Goal: Find specific page/section: Find specific page/section

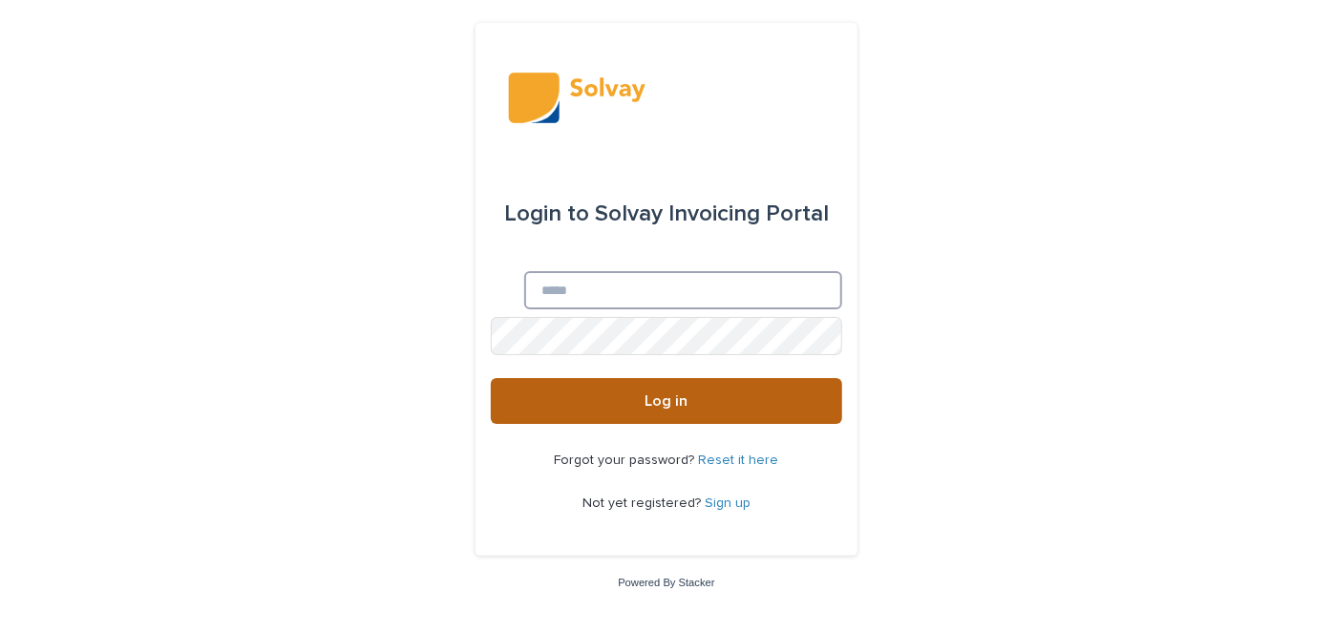
type input "**********"
click at [633, 403] on button "Log in" at bounding box center [666, 401] width 351 height 46
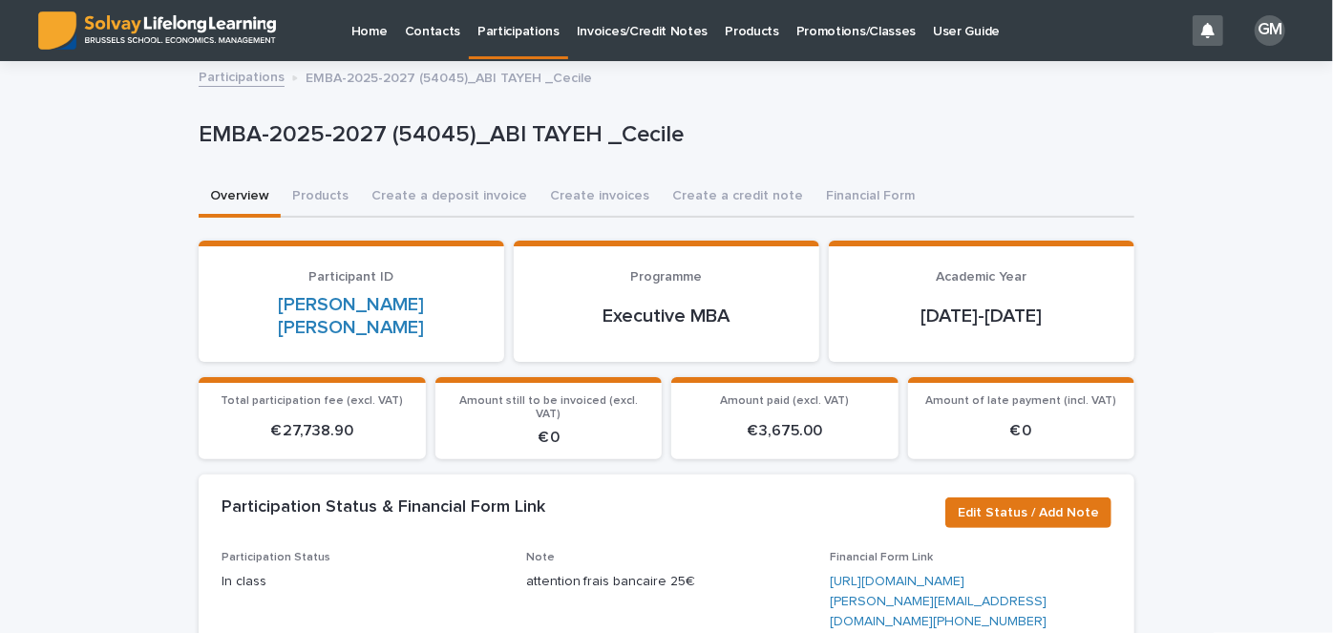
drag, startPoint x: 0, startPoint y: 0, endPoint x: 805, endPoint y: 53, distance: 806.7
click at [805, 53] on link "Promotions/Classes" at bounding box center [856, 29] width 137 height 59
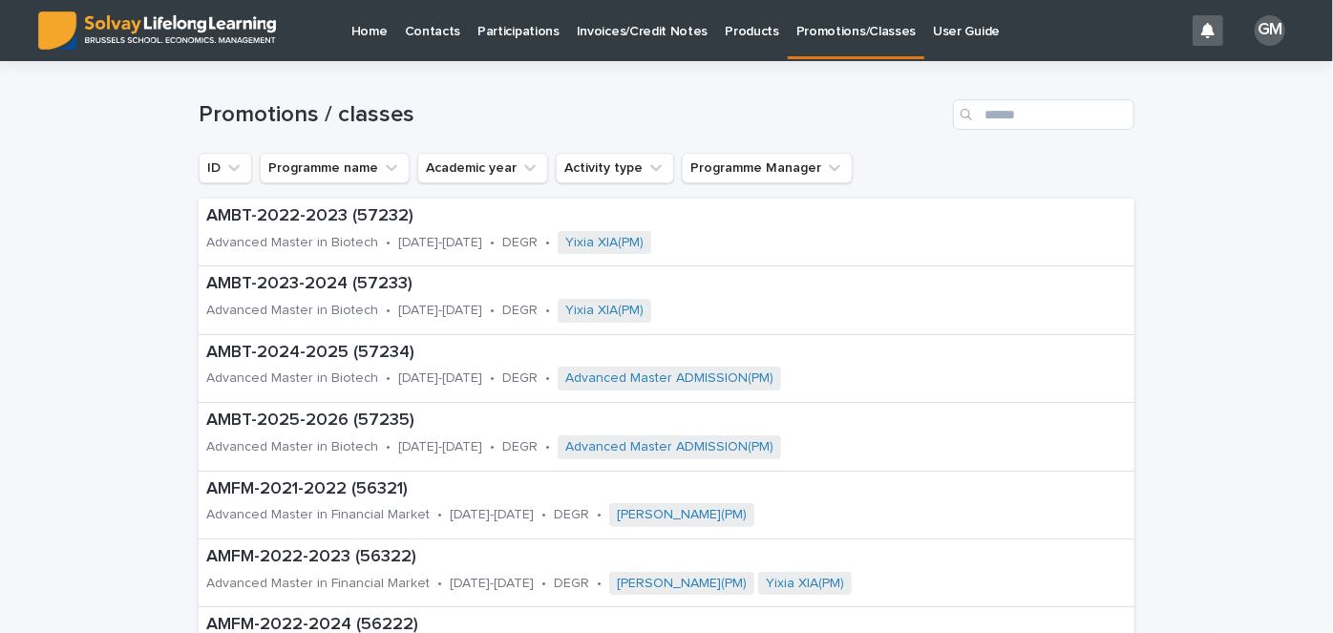
click at [522, 36] on p "Participations" at bounding box center [518, 20] width 82 height 40
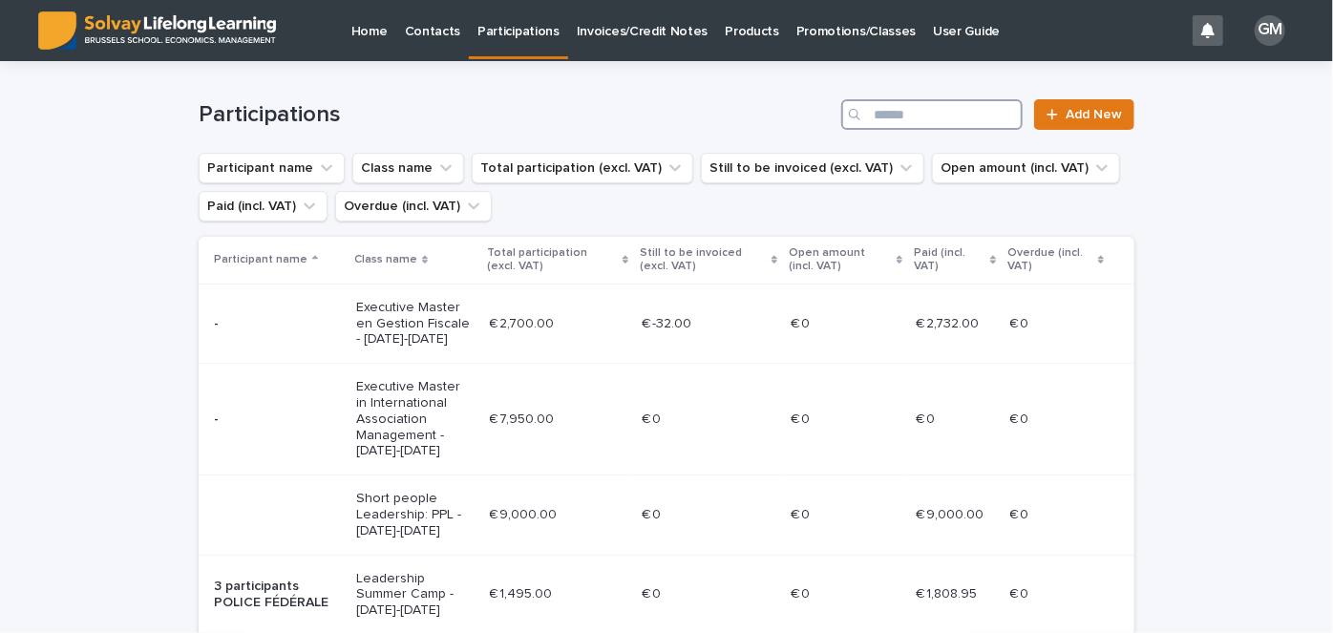
click at [912, 109] on input "Search" at bounding box center [931, 114] width 181 height 31
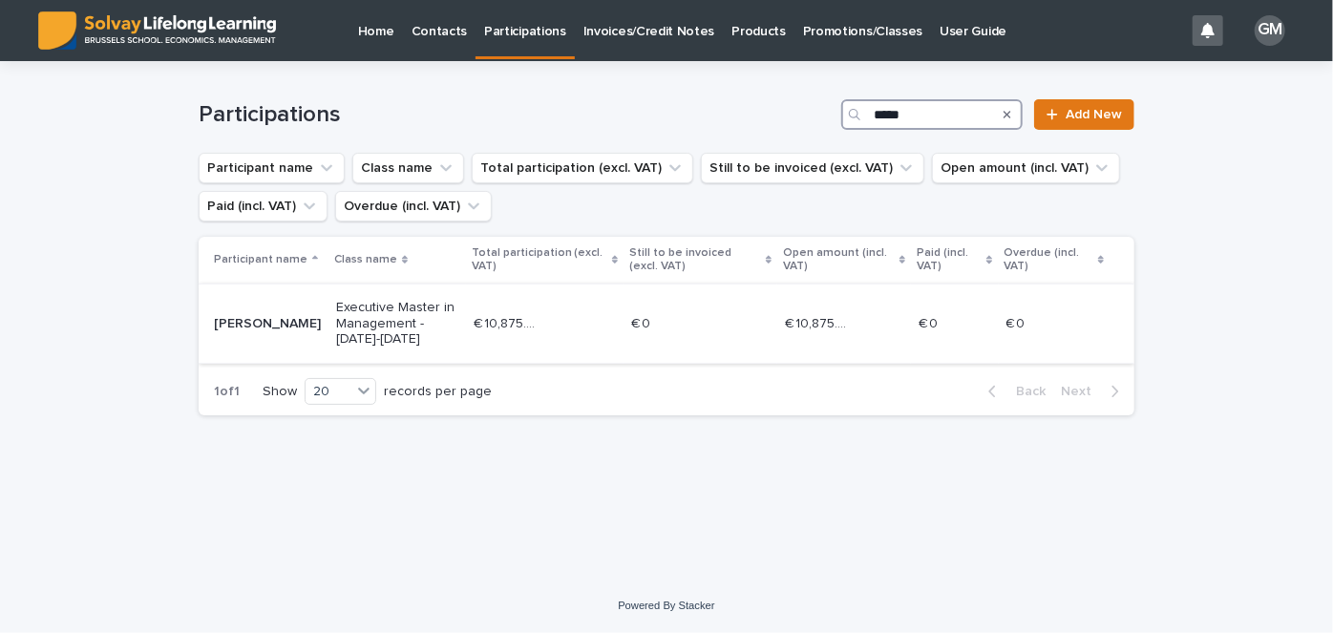
type input "*****"
click at [390, 333] on p "Executive Master in Management - [DATE]-[DATE]" at bounding box center [397, 324] width 122 height 48
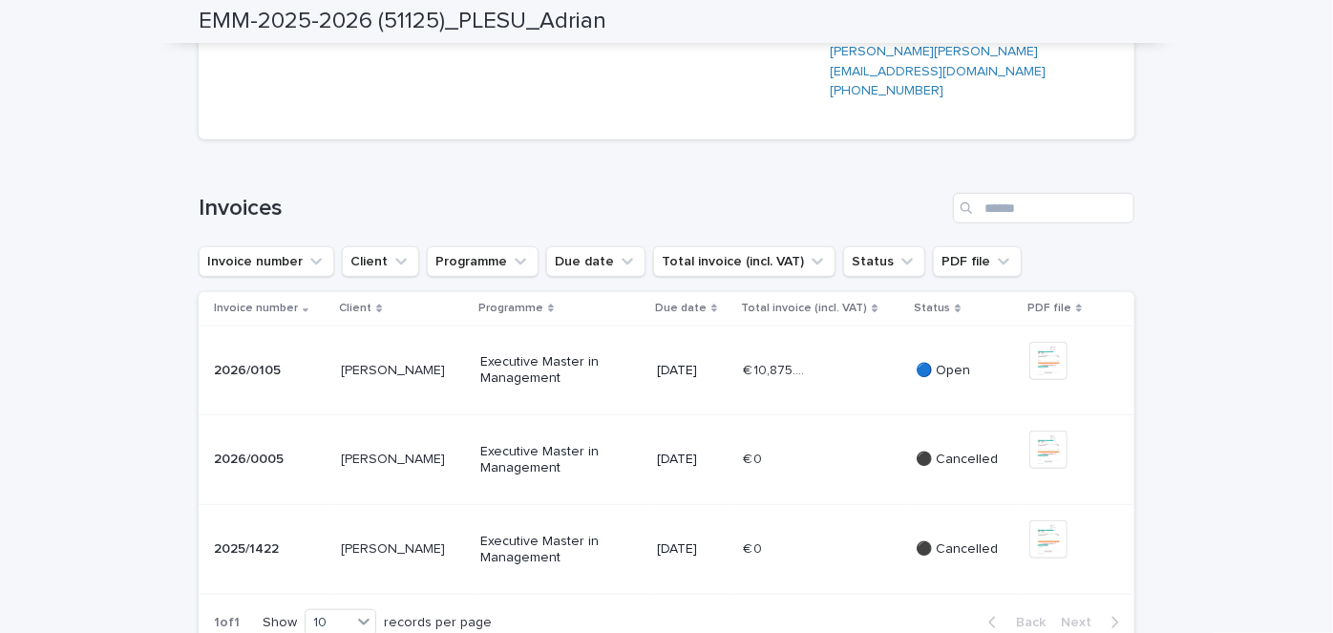
scroll to position [551, 0]
click at [445, 378] on p "[PERSON_NAME]" at bounding box center [395, 368] width 108 height 20
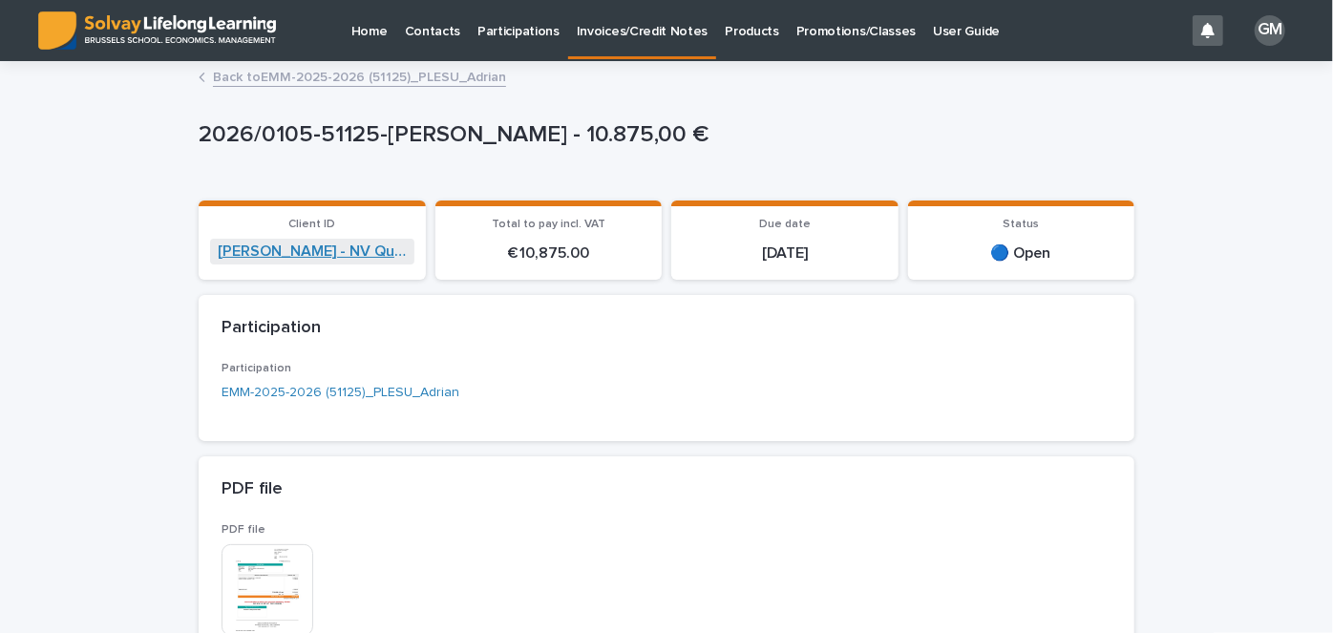
click at [318, 255] on link "[PERSON_NAME] - NV Quintessence Consulting" at bounding box center [312, 252] width 189 height 18
